Goal: Communication & Community: Answer question/provide support

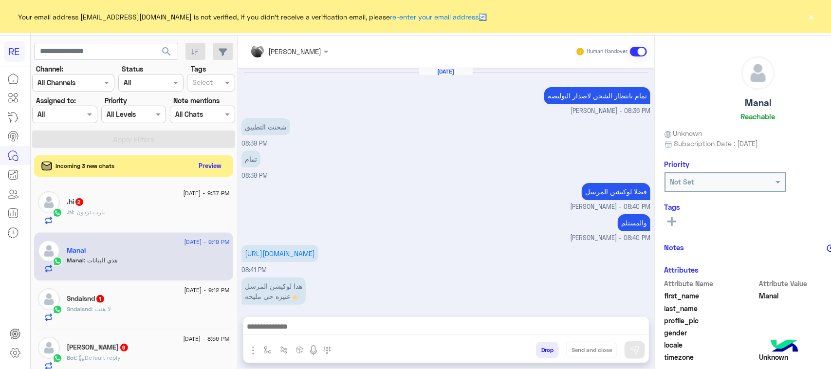
scroll to position [154, 0]
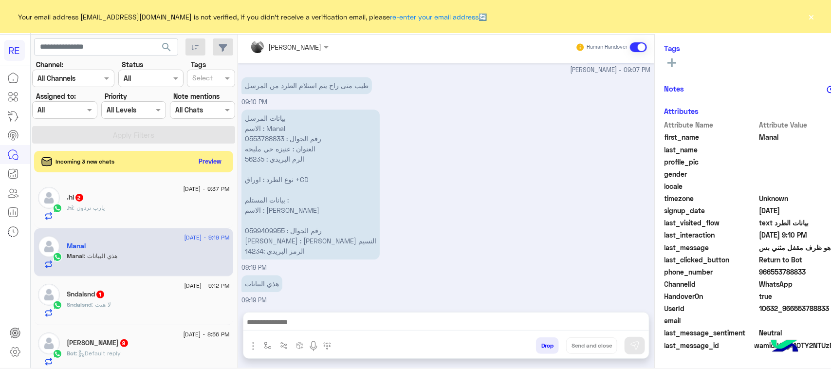
click at [104, 214] on div ".hi : يارب تردون" at bounding box center [148, 212] width 163 height 17
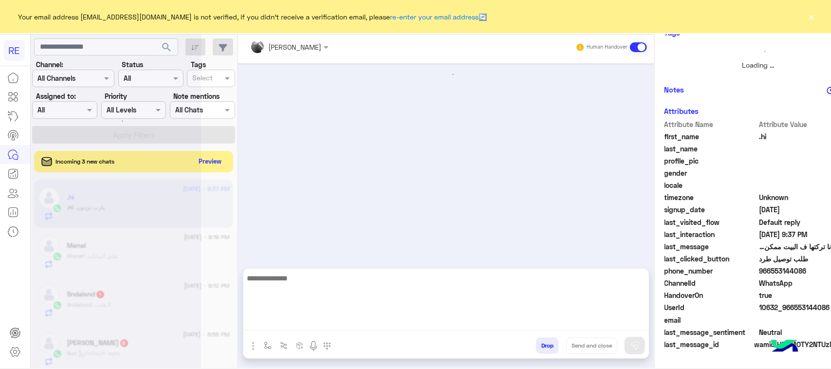
click at [300, 318] on textarea at bounding box center [446, 301] width 406 height 58
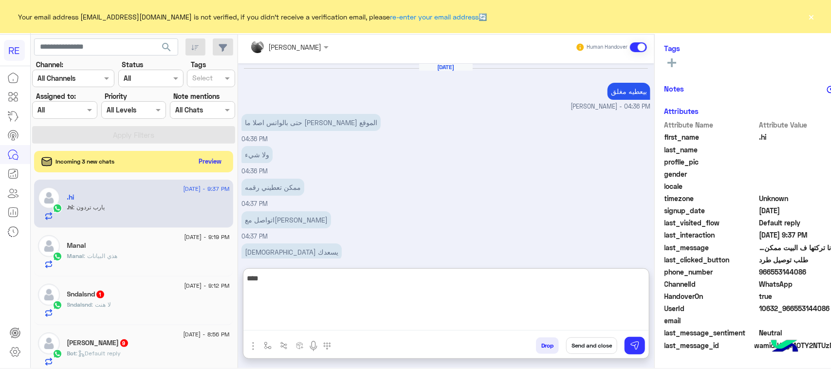
scroll to position [543, 0]
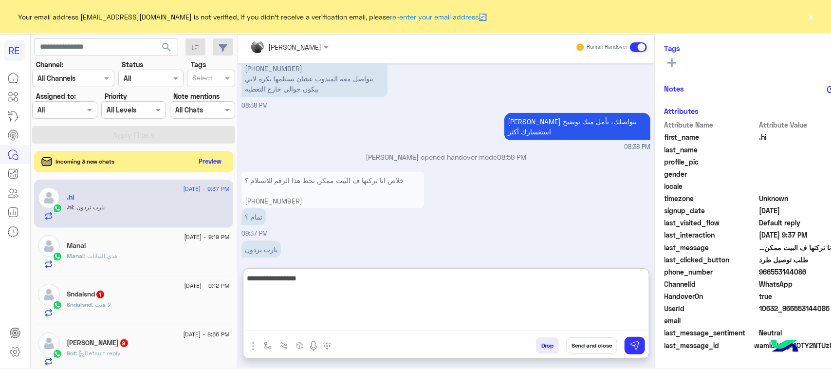
type textarea "**********"
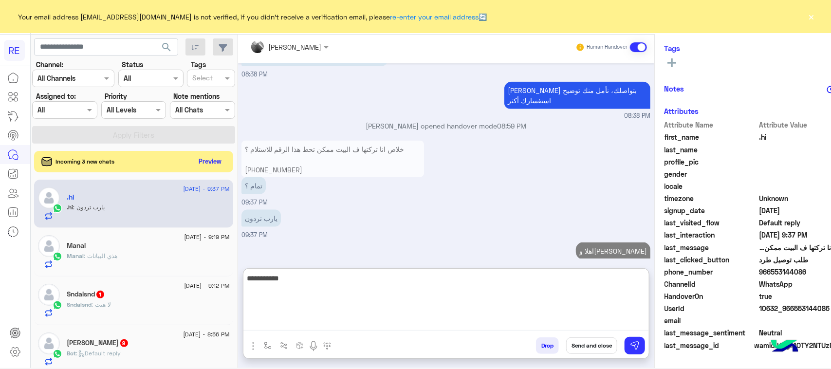
scroll to position [592, 0]
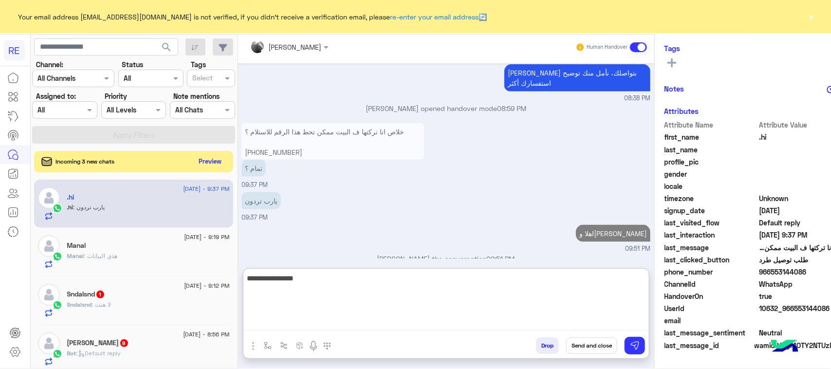
type textarea "**********"
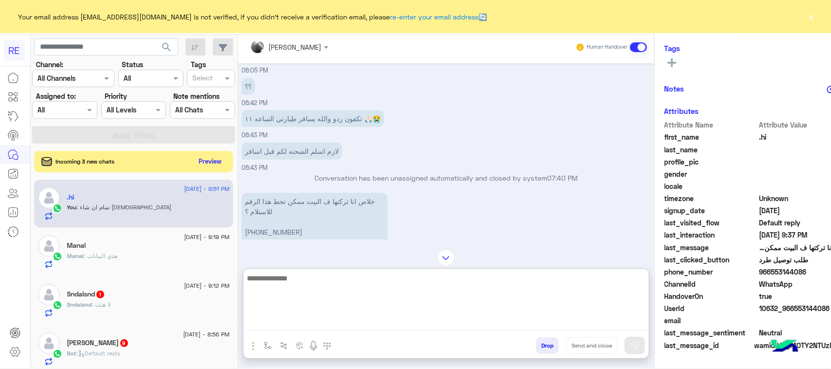
scroll to position [441, 0]
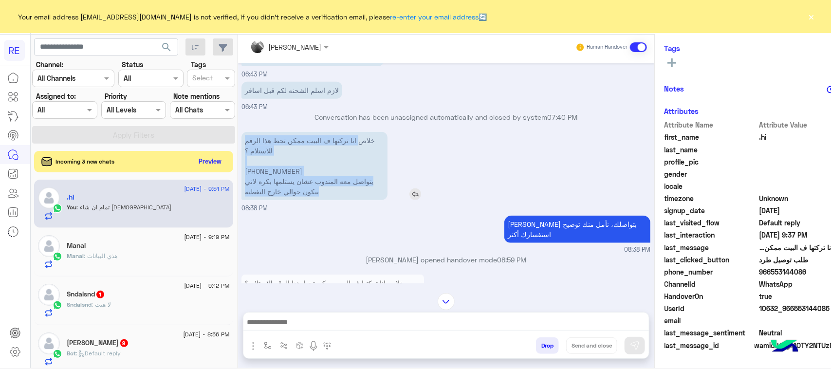
drag, startPoint x: 331, startPoint y: 136, endPoint x: 315, endPoint y: 190, distance: 55.9
click at [320, 191] on p "خلاص انا تركتها ف البيت ممكن تحط هذا الرقم للاستلام ؟ [PHONE_NUMBER] يتواصل معه…" at bounding box center [315, 166] width 146 height 68
copy p "انا تركتها ف البيت ممكن تحط هذا الرقم للاستلام ؟ [PHONE_NUMBER] يتواصل معه المن…"
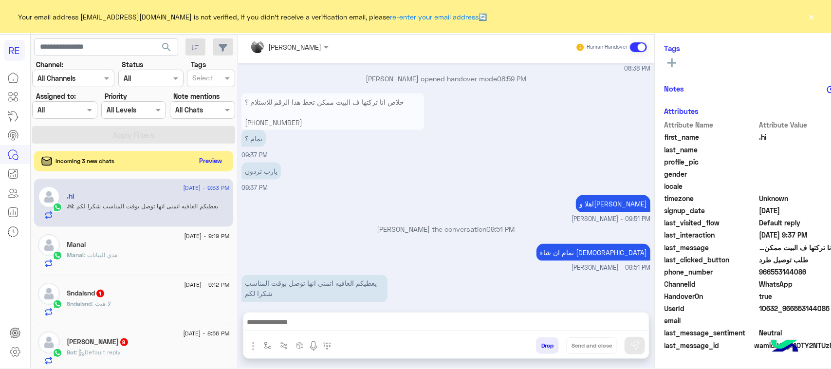
click at [196, 161] on button "Preview" at bounding box center [211, 160] width 30 height 13
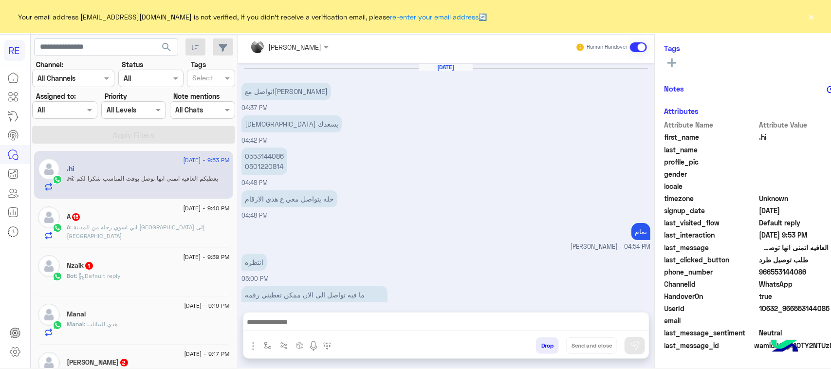
scroll to position [494, 0]
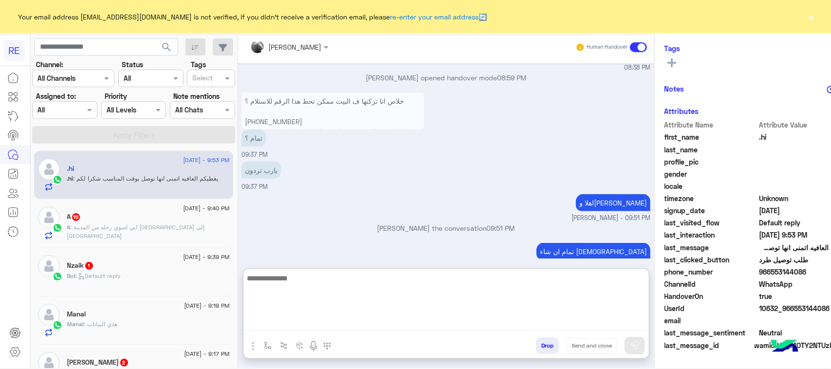
click at [260, 327] on textarea at bounding box center [446, 301] width 406 height 58
type textarea "**********"
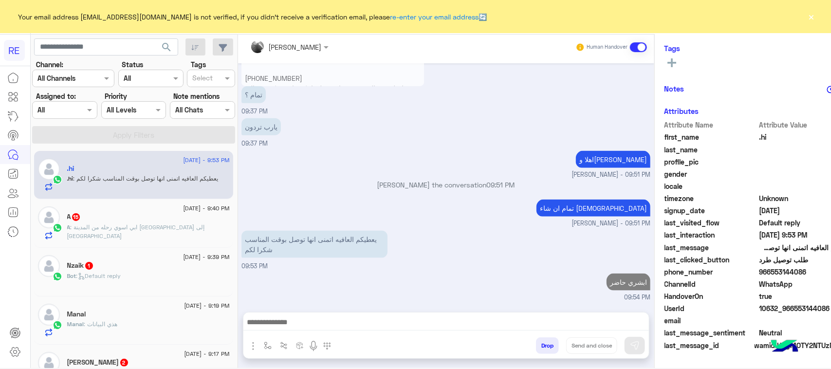
scroll to position [551, 0]
click at [127, 221] on div "A 15" at bounding box center [148, 218] width 163 height 10
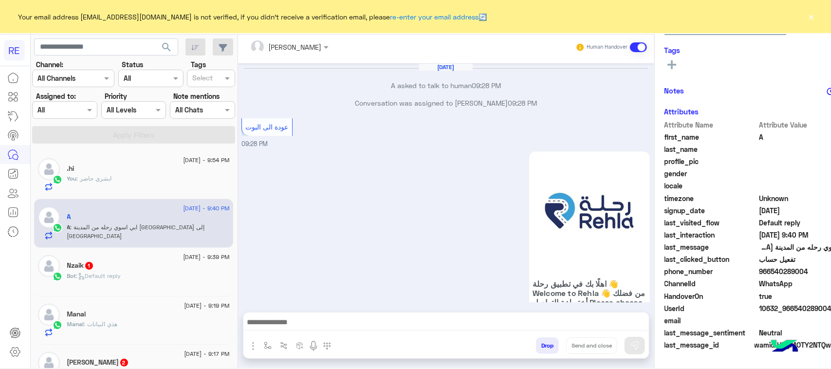
scroll to position [1476, 0]
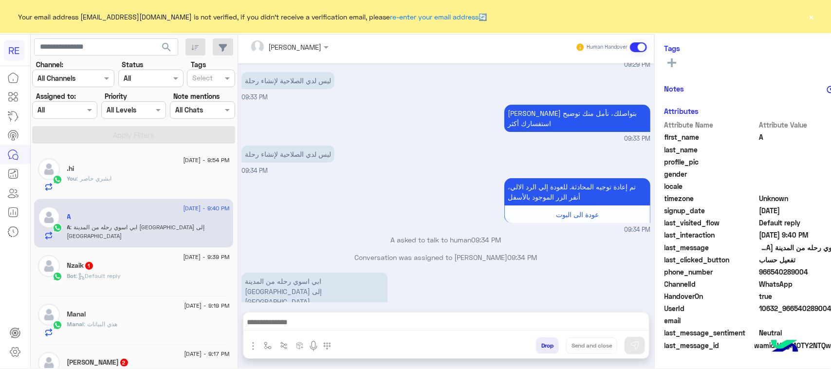
click at [95, 277] on span ": Default reply" at bounding box center [98, 275] width 45 height 7
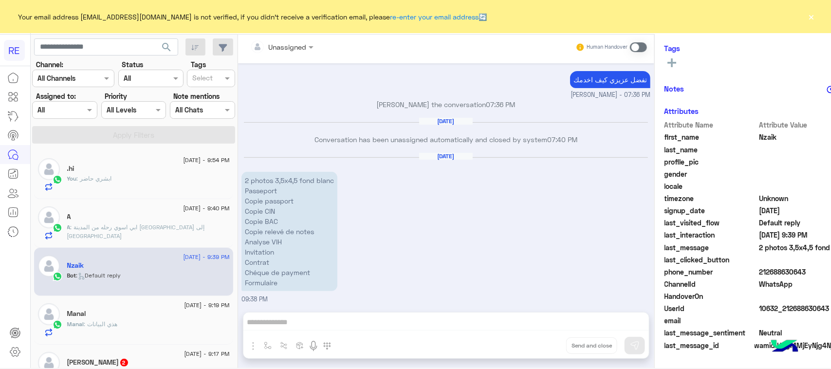
scroll to position [126, 0]
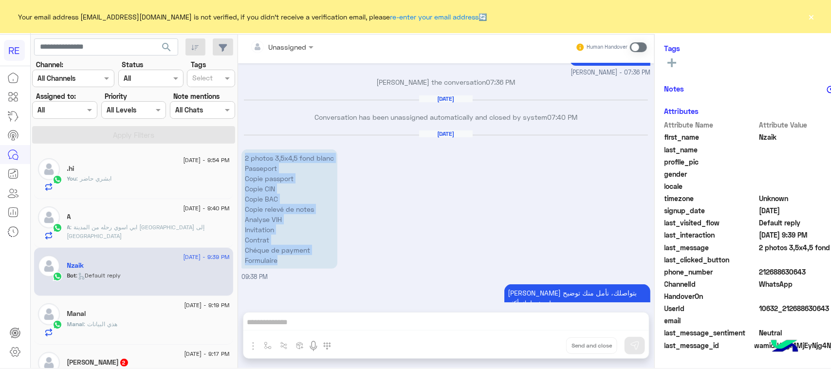
drag, startPoint x: 214, startPoint y: 149, endPoint x: 290, endPoint y: 250, distance: 125.8
click at [290, 250] on p "2 photos 3,5x4,5 fond blanc Passeport Copie passport Copie CIN Copie BAC Copie …" at bounding box center [290, 208] width 96 height 119
copy p "2 photos 3,5x4,5 fond blanc Passeport Copie passport Copie CIN Copie BAC Copie …"
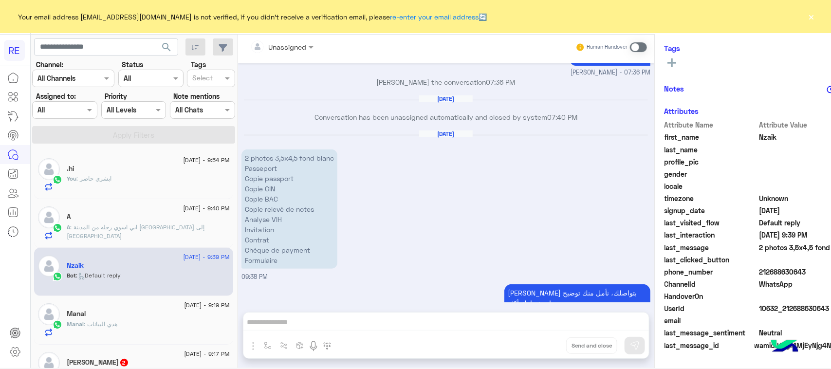
click at [320, 317] on div "Unassigned Human Handover [DATE] مطارات [GEOGRAPHIC_DATA] 07:22 PM [PERSON_NAME…" at bounding box center [446, 199] width 416 height 337
drag, startPoint x: 320, startPoint y: 317, endPoint x: 315, endPoint y: 319, distance: 6.1
click at [315, 319] on div "Unassigned Human Handover [DATE] مطارات [GEOGRAPHIC_DATA] 07:22 PM [PERSON_NAME…" at bounding box center [446, 199] width 416 height 337
click at [313, 322] on div "Unassigned Human Handover [DATE] مطارات [GEOGRAPHIC_DATA] 07:22 PM [PERSON_NAME…" at bounding box center [446, 199] width 416 height 337
click at [630, 47] on span at bounding box center [638, 47] width 17 height 10
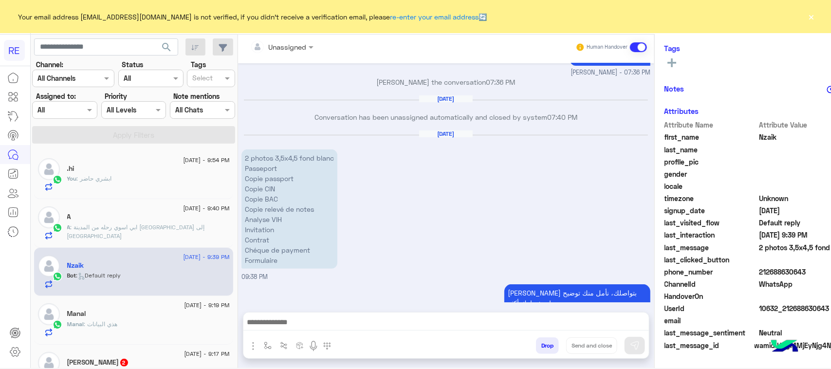
scroll to position [144, 0]
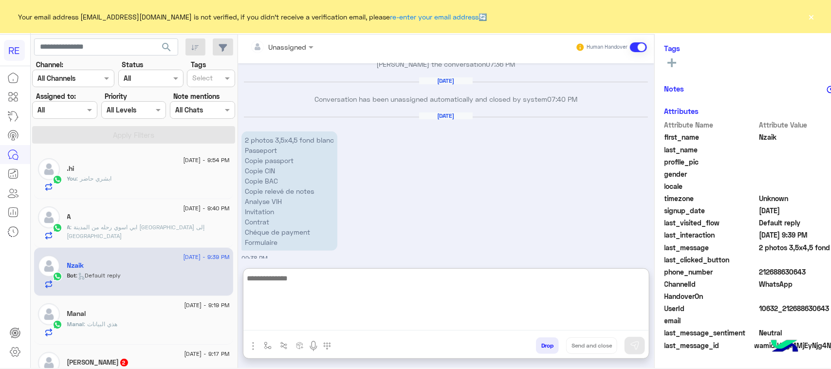
click at [327, 322] on textarea at bounding box center [446, 301] width 406 height 58
paste textarea "**********"
type textarea "**********"
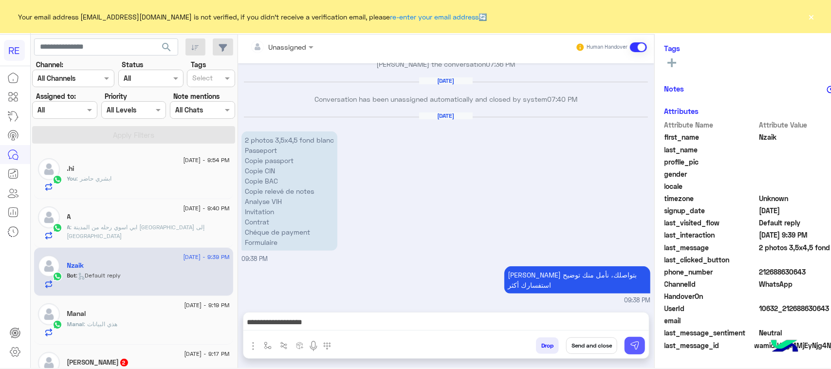
click at [630, 349] on img at bounding box center [635, 346] width 10 height 10
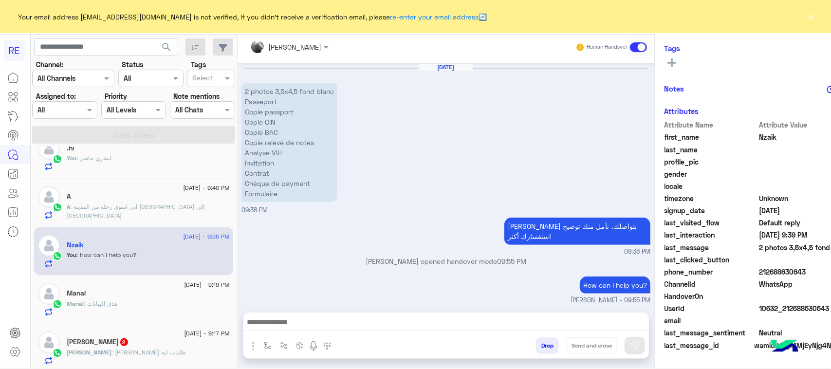
scroll to position [0, 0]
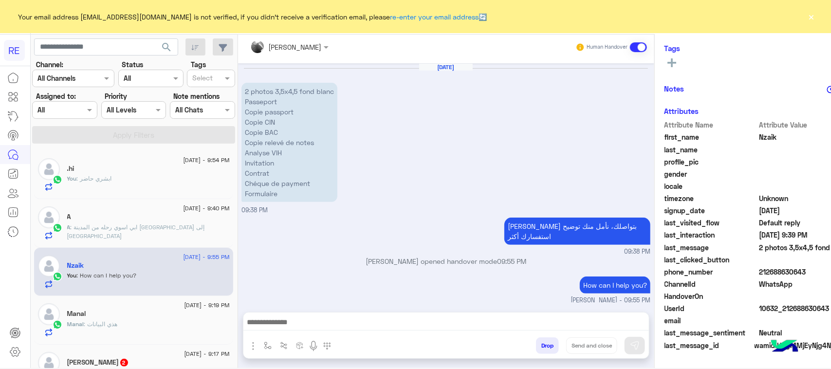
click at [106, 220] on div "A" at bounding box center [148, 218] width 163 height 10
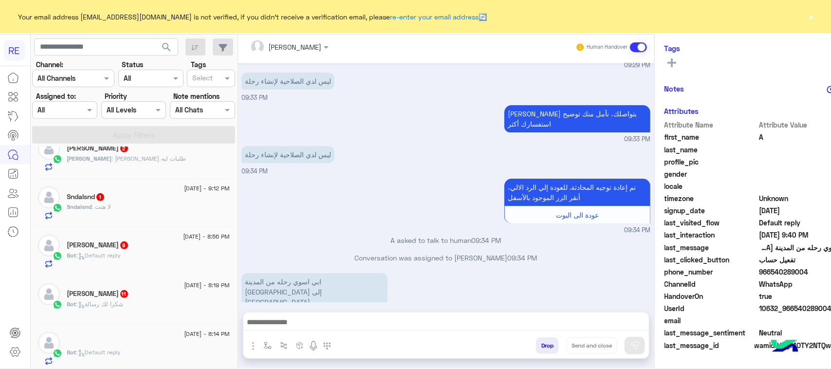
scroll to position [243, 0]
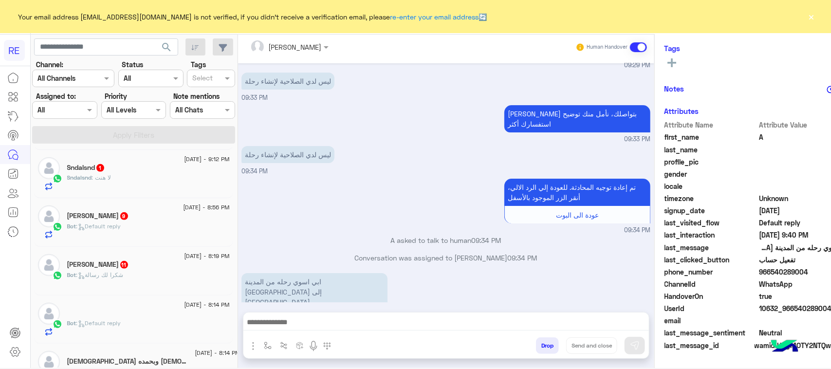
drag, startPoint x: 318, startPoint y: 315, endPoint x: 319, endPoint y: 325, distance: 10.3
click at [318, 317] on div at bounding box center [446, 325] width 406 height 24
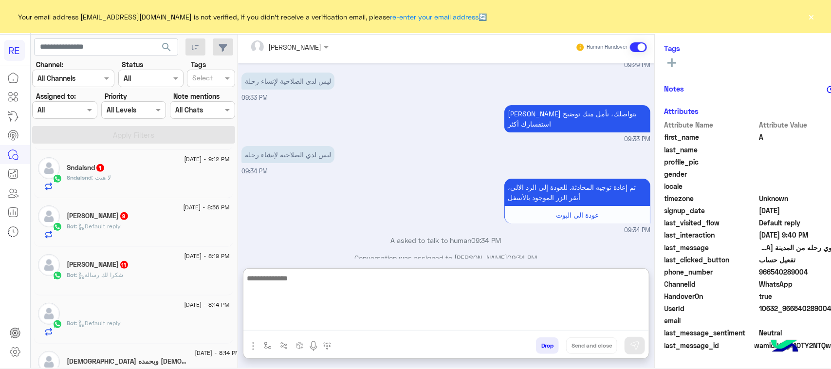
click at [319, 325] on textarea at bounding box center [446, 301] width 406 height 58
type textarea "*"
type textarea "**********"
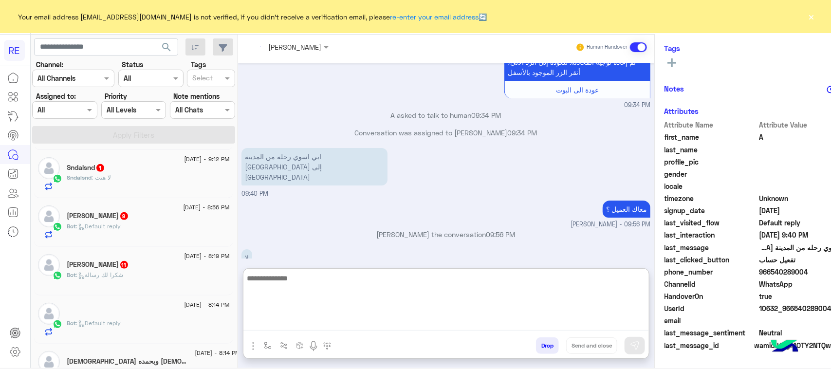
scroll to position [1634, 0]
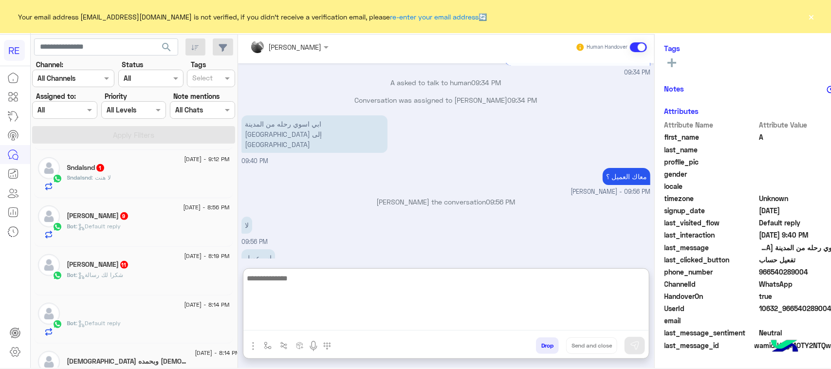
drag, startPoint x: 508, startPoint y: 322, endPoint x: 516, endPoint y: 324, distance: 8.5
click at [517, 324] on textarea at bounding box center [446, 301] width 406 height 58
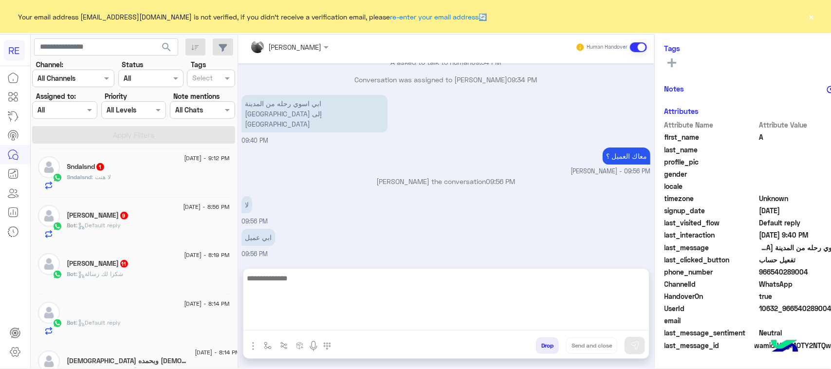
scroll to position [1666, 0]
